Goal: Navigation & Orientation: Find specific page/section

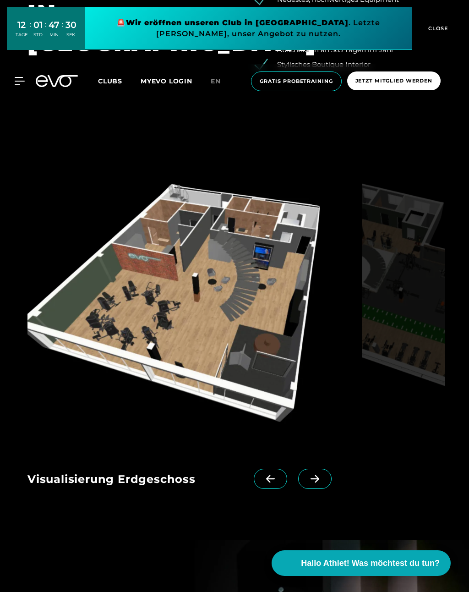
scroll to position [1260, 0]
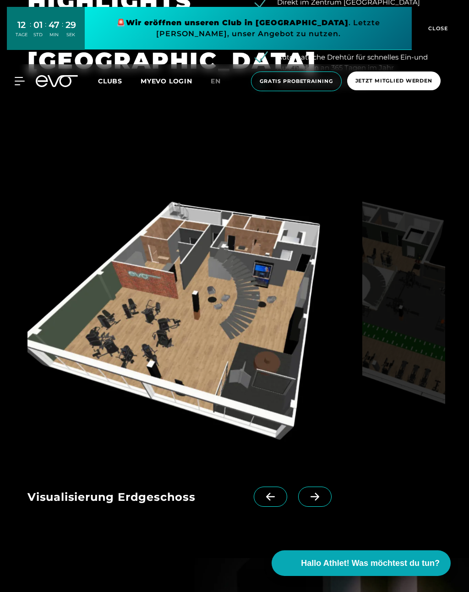
click at [22, 78] on icon at bounding box center [20, 81] width 10 height 8
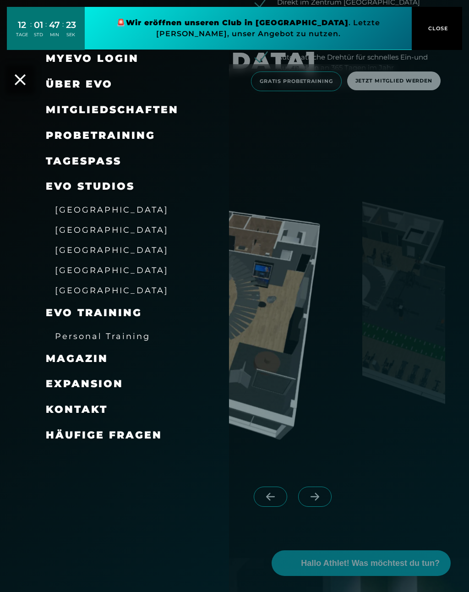
click at [113, 331] on span "Personal Training" at bounding box center [102, 336] width 95 height 10
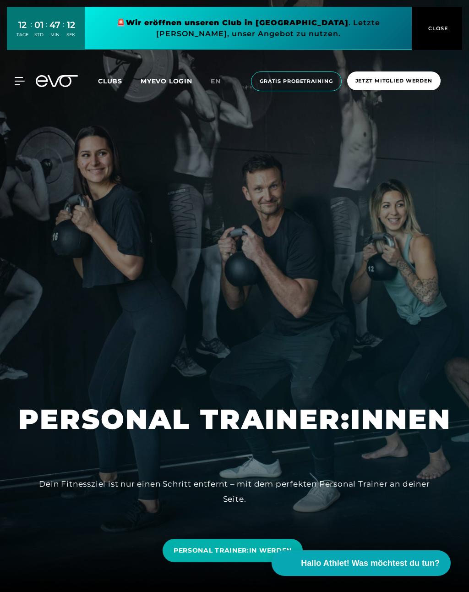
click at [32, 81] on div at bounding box center [56, 81] width 53 height 12
click at [22, 78] on icon at bounding box center [20, 80] width 10 height 7
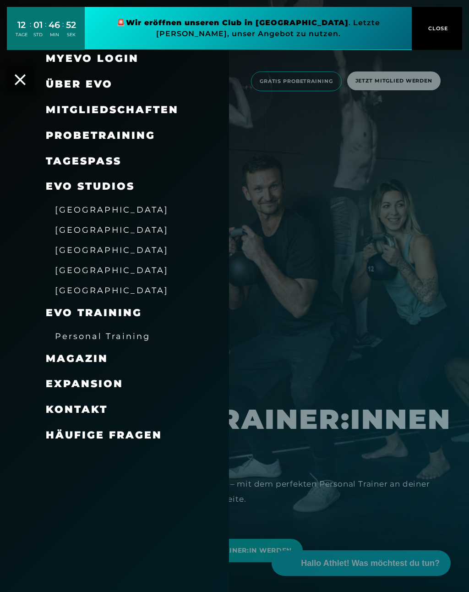
click at [402, 242] on div at bounding box center [234, 296] width 469 height 592
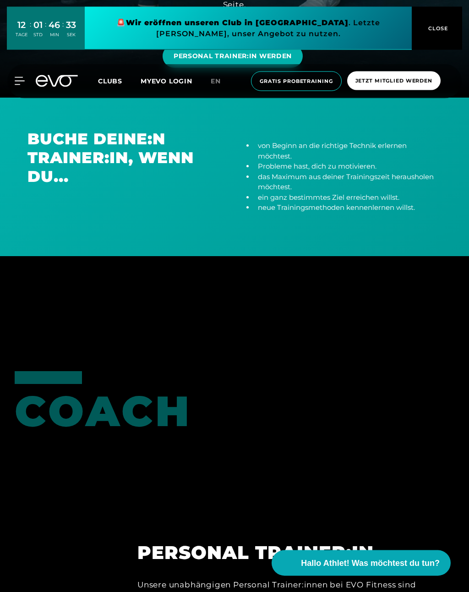
scroll to position [494, 0]
click at [118, 77] on span "Clubs" at bounding box center [110, 81] width 24 height 8
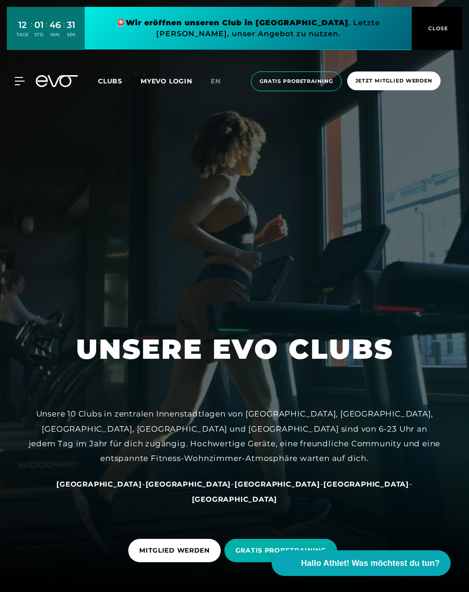
click at [118, 81] on span "Clubs" at bounding box center [110, 81] width 24 height 8
click at [110, 82] on span "Clubs" at bounding box center [110, 81] width 24 height 8
click at [109, 78] on span "Clubs" at bounding box center [110, 81] width 24 height 8
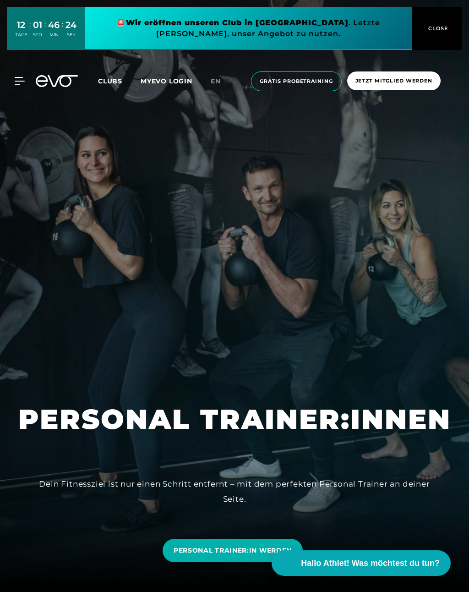
click at [112, 81] on span "Clubs" at bounding box center [110, 81] width 24 height 8
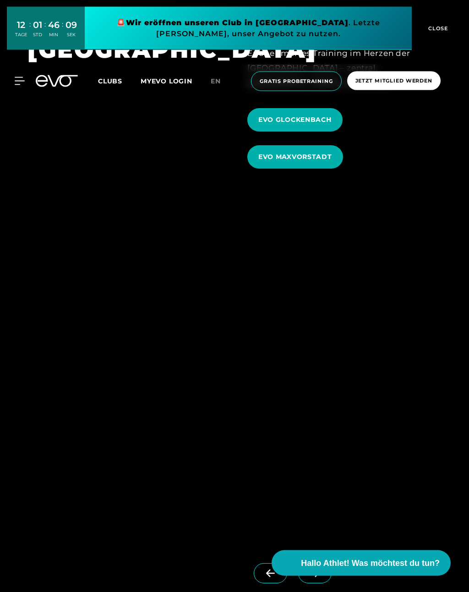
scroll to position [3092, 0]
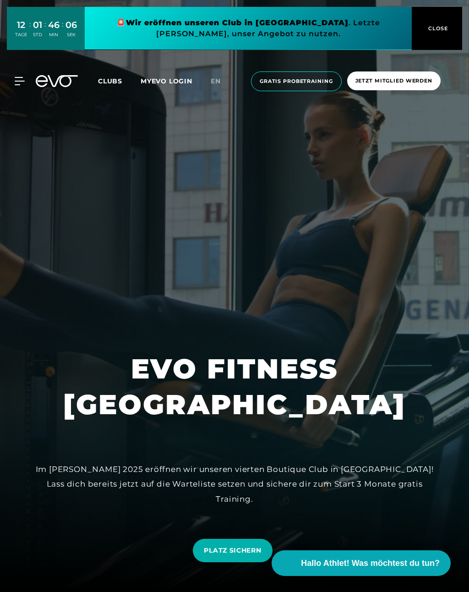
click at [111, 78] on span "Clubs" at bounding box center [110, 81] width 24 height 8
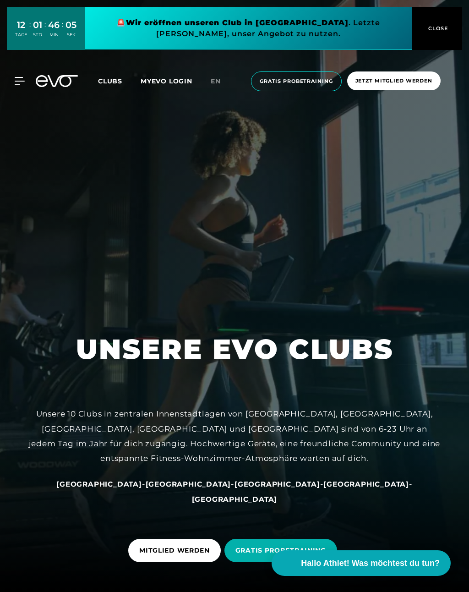
click at [18, 81] on icon at bounding box center [20, 80] width 10 height 7
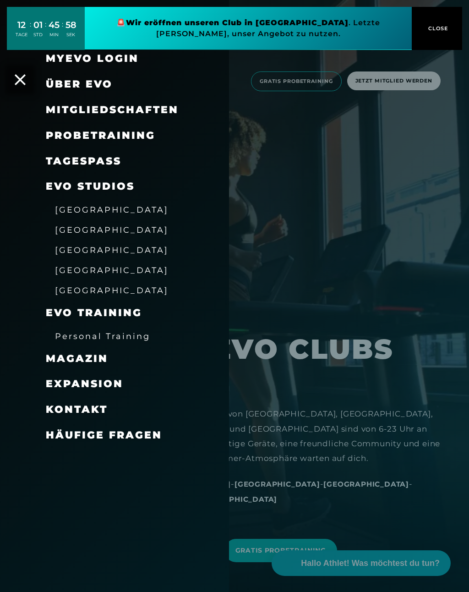
click at [381, 294] on div at bounding box center [234, 296] width 469 height 592
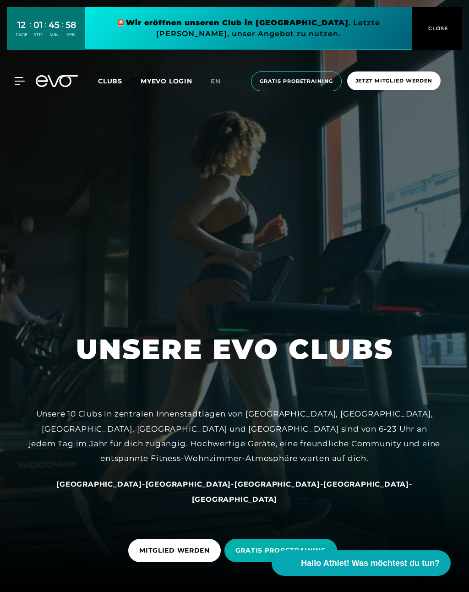
click at [442, 28] on span "CLOSE" at bounding box center [437, 28] width 22 height 8
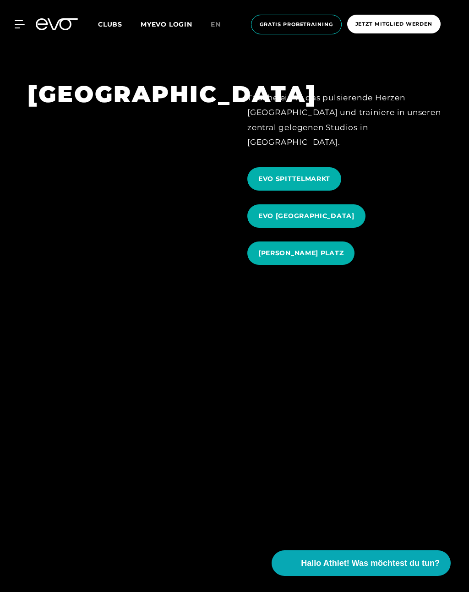
scroll to position [1229, 0]
